Goal: Task Accomplishment & Management: Use online tool/utility

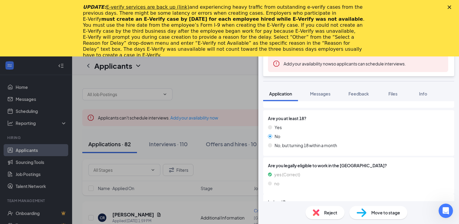
scroll to position [84, 0]
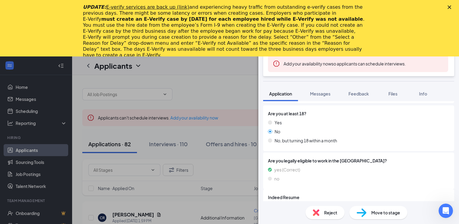
click at [317, 213] on img at bounding box center [316, 212] width 7 height 7
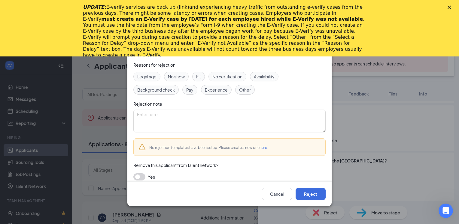
click at [136, 75] on div "Legal age" at bounding box center [146, 77] width 27 height 10
click at [303, 192] on button "Reject" at bounding box center [310, 194] width 30 height 12
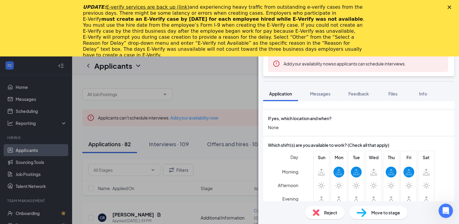
scroll to position [288, 0]
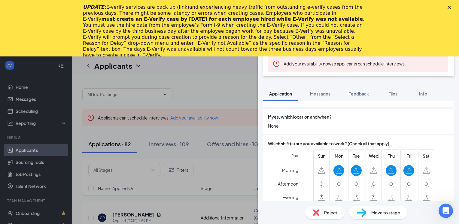
click at [317, 209] on img at bounding box center [316, 212] width 7 height 7
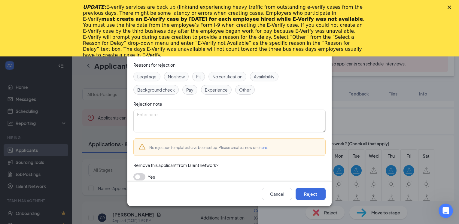
click at [263, 80] on div "Availability" at bounding box center [264, 77] width 29 height 10
click at [306, 198] on button "Reject" at bounding box center [310, 194] width 30 height 12
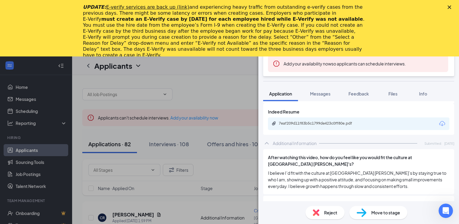
scroll to position [169, 0]
click at [304, 126] on div "7eaf209d11f83b5c1799de423c0ff80e.pdf" at bounding box center [321, 123] width 84 height 5
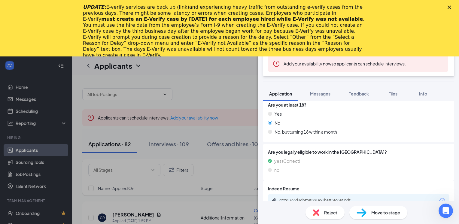
scroll to position [96, 0]
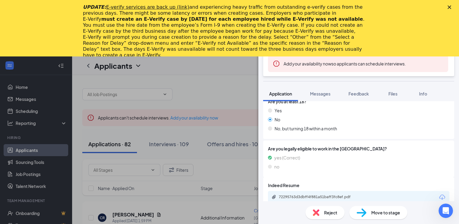
click at [318, 212] on img at bounding box center [316, 212] width 7 height 7
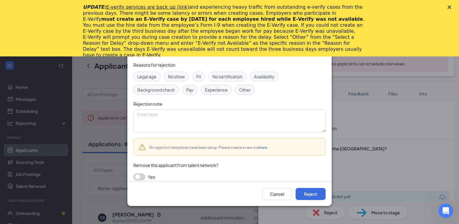
click at [147, 73] on span "Legal age" at bounding box center [146, 76] width 19 height 7
click at [305, 192] on button "Reject" at bounding box center [310, 194] width 30 height 12
